Goal: Check status: Check status

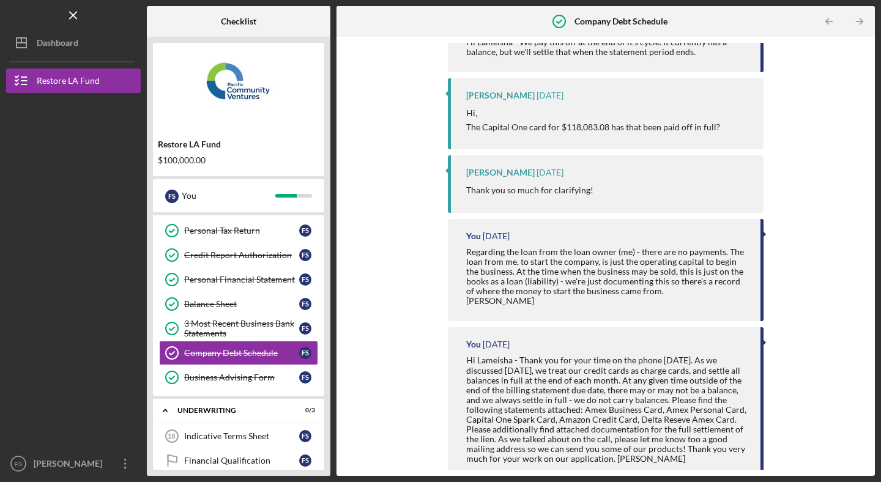
scroll to position [627, 0]
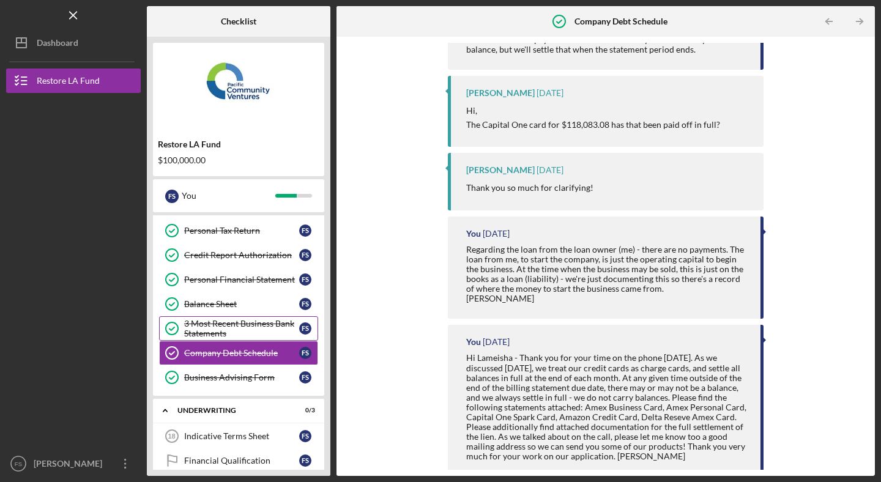
click at [273, 319] on div "3 Most Recent Business Bank Statements" at bounding box center [241, 329] width 115 height 20
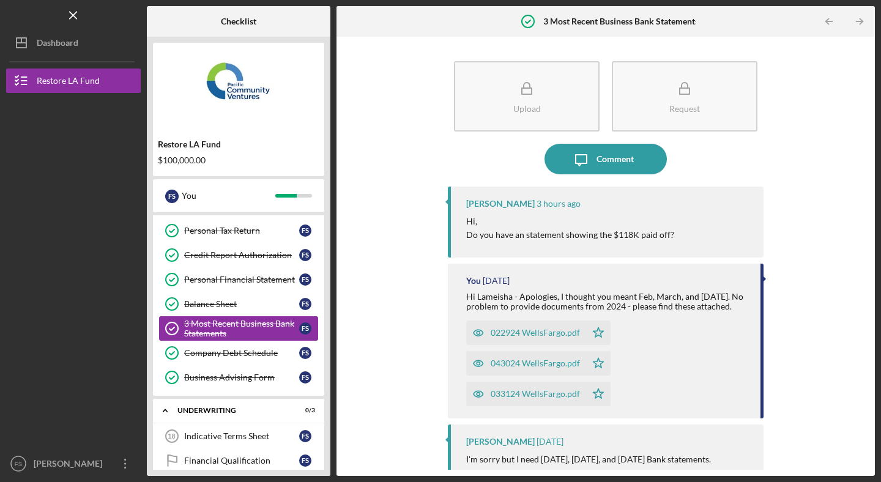
click at [275, 325] on div "3 Most Recent Business Bank Statements" at bounding box center [241, 329] width 115 height 20
click at [228, 359] on link "Company Debt Schedule Company Debt Schedule F S" at bounding box center [238, 353] width 159 height 24
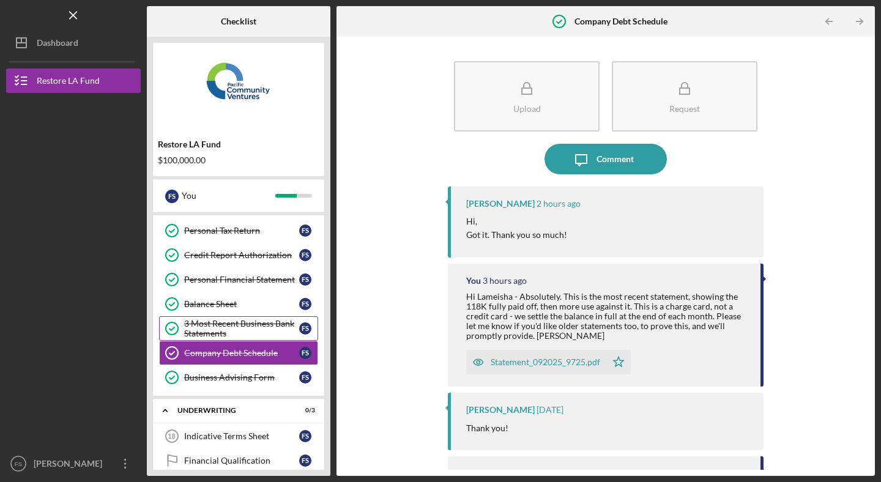
click at [241, 326] on div "3 Most Recent Business Bank Statements" at bounding box center [241, 329] width 115 height 20
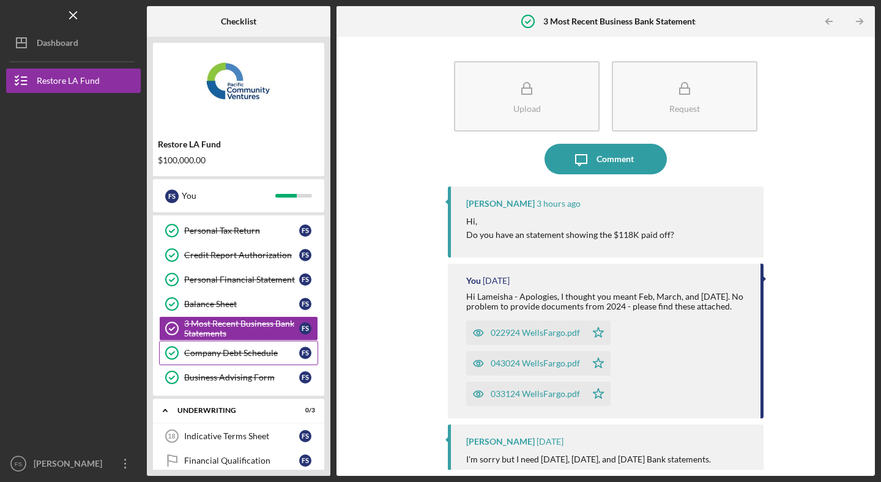
click at [237, 349] on div "Company Debt Schedule" at bounding box center [241, 353] width 115 height 10
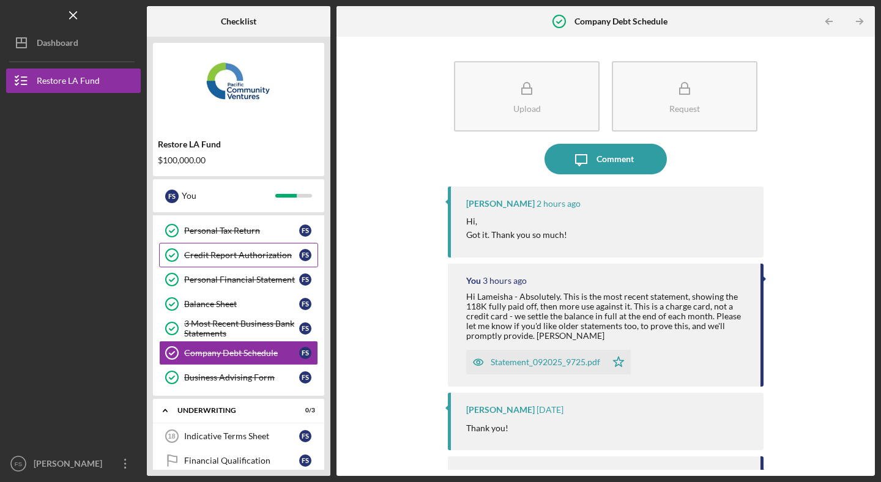
scroll to position [239, 0]
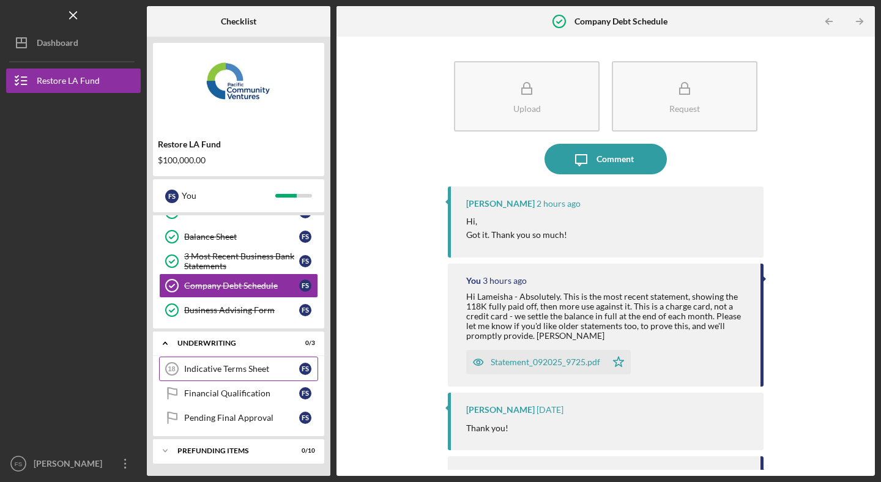
click at [238, 365] on div "Indicative Terms Sheet" at bounding box center [241, 369] width 115 height 10
